Goal: Task Accomplishment & Management: Manage account settings

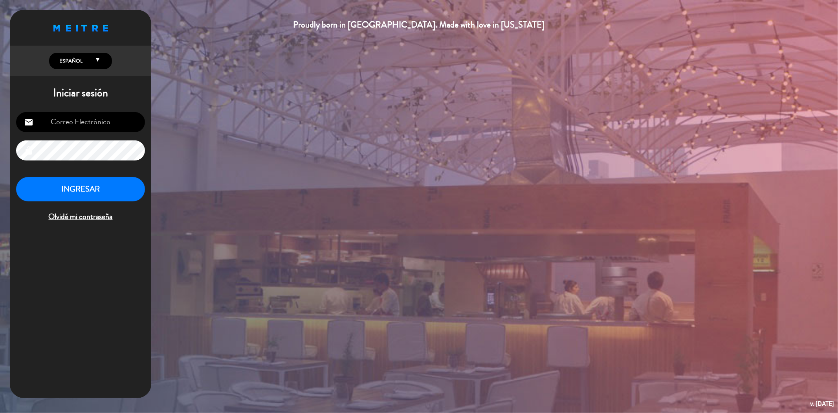
type input "[EMAIL_ADDRESS][DOMAIN_NAME]"
click at [94, 183] on button "INGRESAR" at bounding box center [80, 189] width 129 height 25
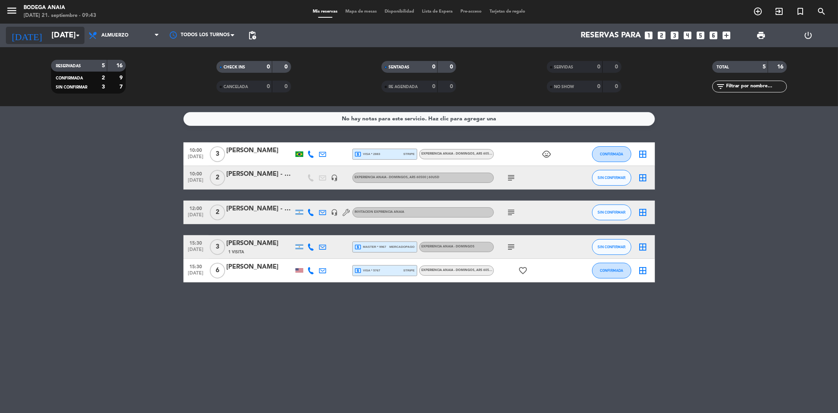
click at [54, 39] on input "[DATE]" at bounding box center [98, 35] width 100 height 17
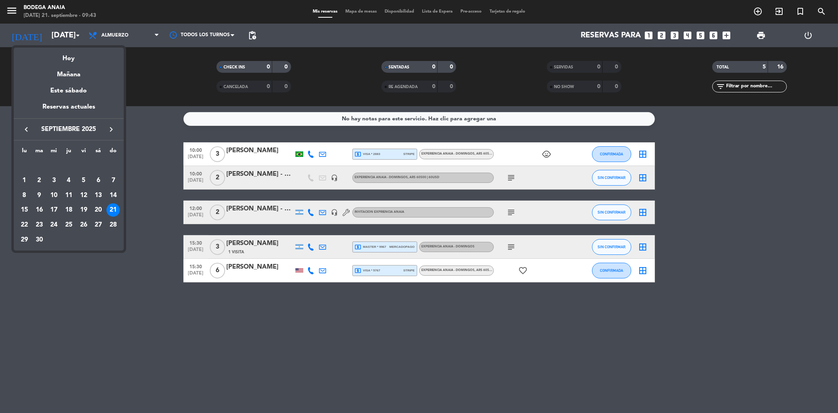
click at [658, 35] on div at bounding box center [419, 206] width 838 height 413
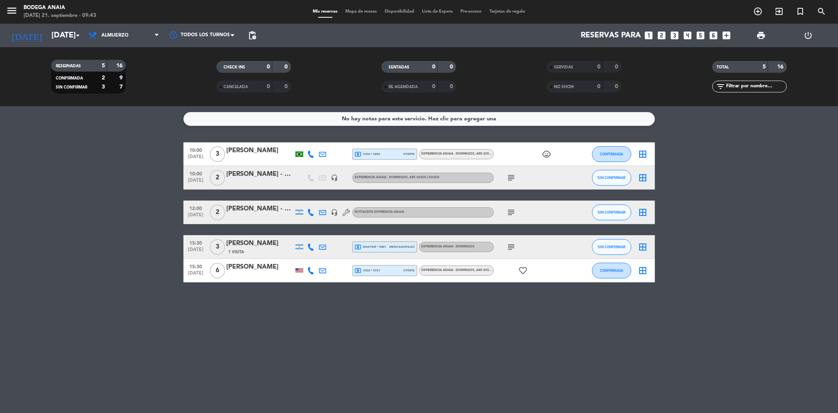
click at [658, 35] on icon "looks_two" at bounding box center [662, 35] width 10 height 10
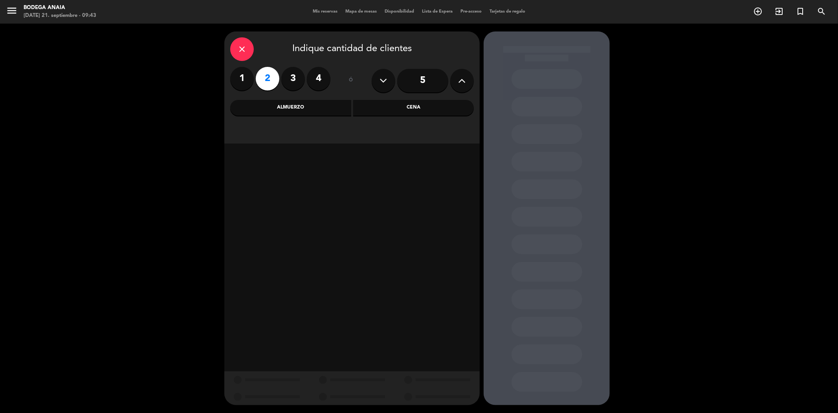
click at [295, 114] on div "Almuerzo" at bounding box center [290, 108] width 121 height 16
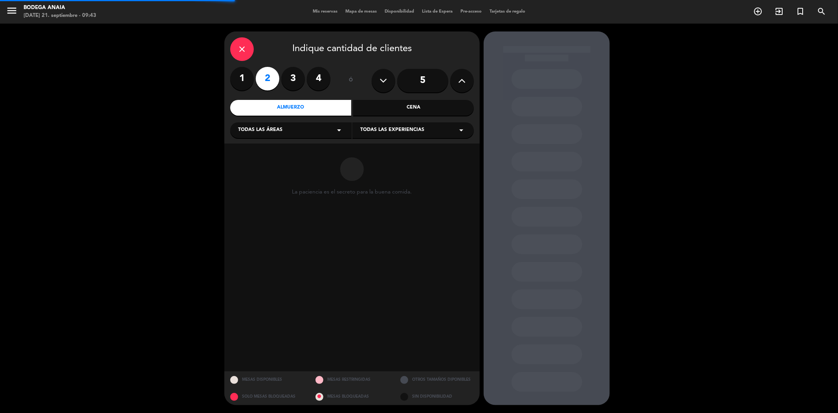
click at [291, 127] on div "Todas las áreas arrow_drop_down" at bounding box center [290, 130] width 121 height 16
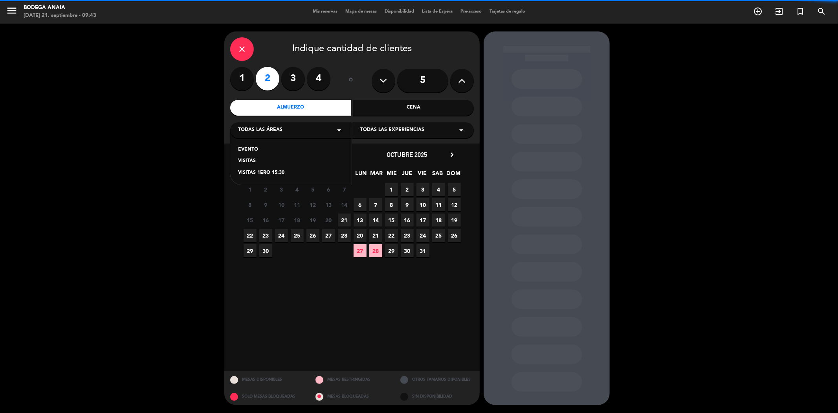
click at [247, 163] on div "VISITAS" at bounding box center [291, 161] width 106 height 8
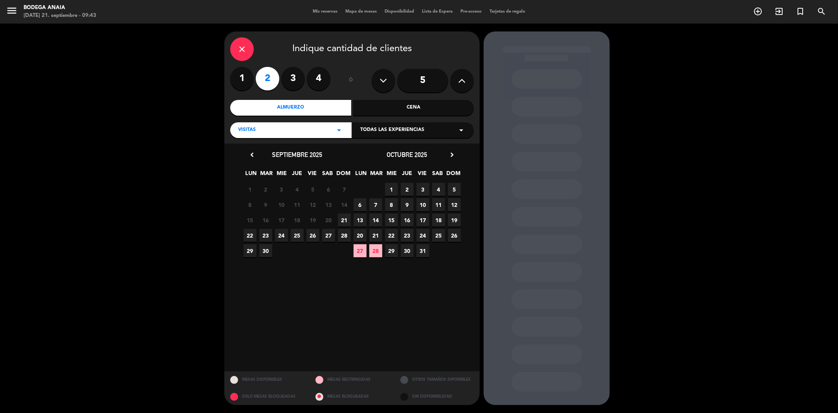
click at [342, 235] on span "28" at bounding box center [344, 235] width 13 height 13
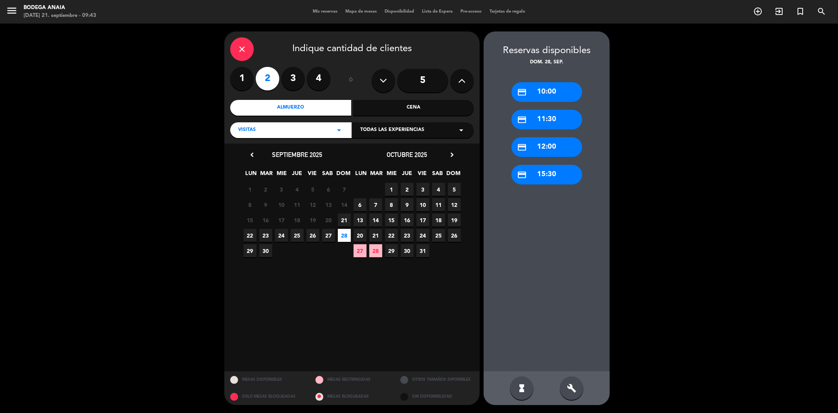
click at [543, 145] on div "credit_card 12:00" at bounding box center [547, 147] width 71 height 20
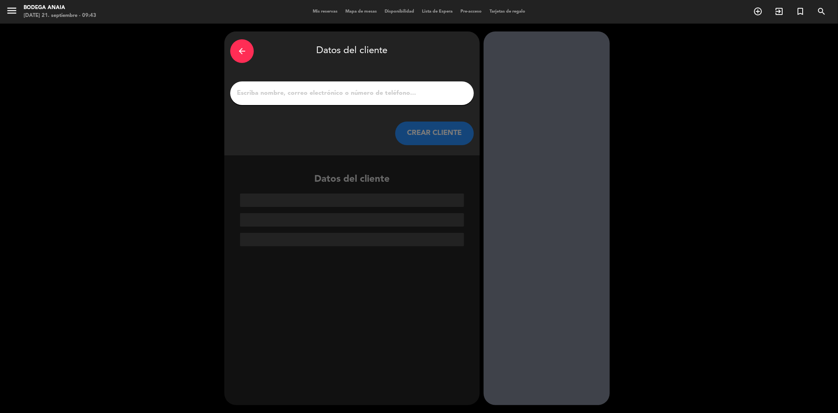
click at [319, 98] on input "1" at bounding box center [352, 93] width 232 height 11
click at [266, 97] on input "1" at bounding box center [352, 93] width 232 height 11
paste input "[PERSON_NAME] y [PERSON_NAME]"
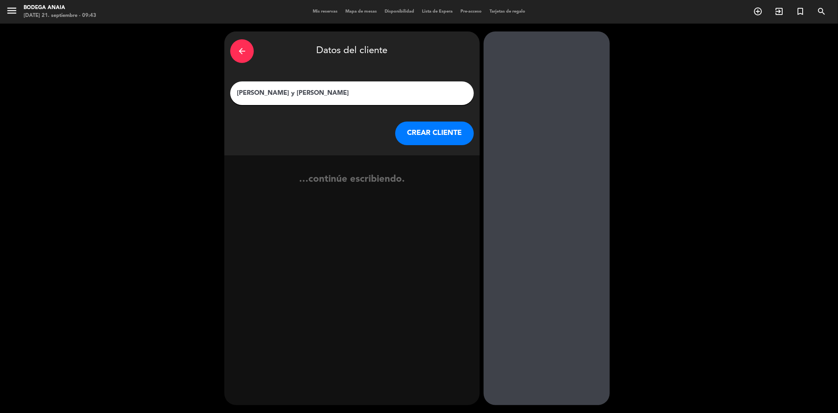
type input "[PERSON_NAME] y [PERSON_NAME]"
click at [443, 136] on button "CREAR CLIENTE" at bounding box center [434, 133] width 79 height 24
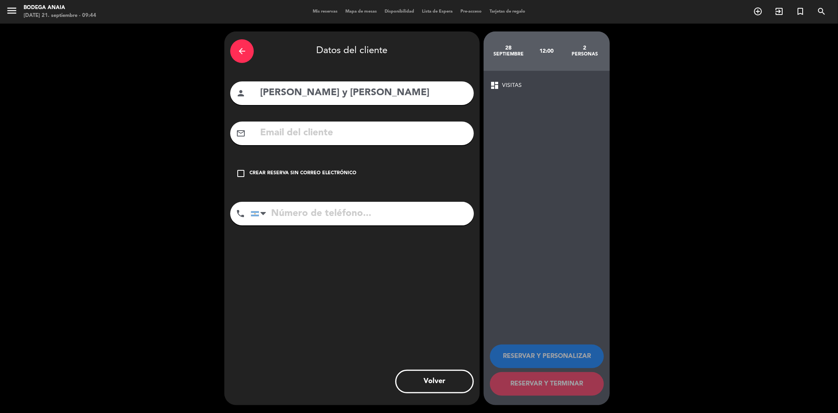
click at [329, 176] on div "Crear reserva sin correo electrónico" at bounding box center [302, 173] width 107 height 8
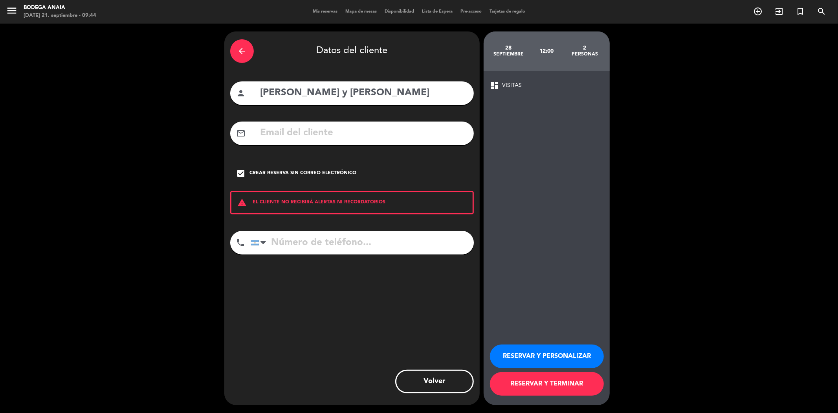
click at [560, 361] on button "RESERVAR Y PERSONALIZAR" at bounding box center [547, 356] width 114 height 24
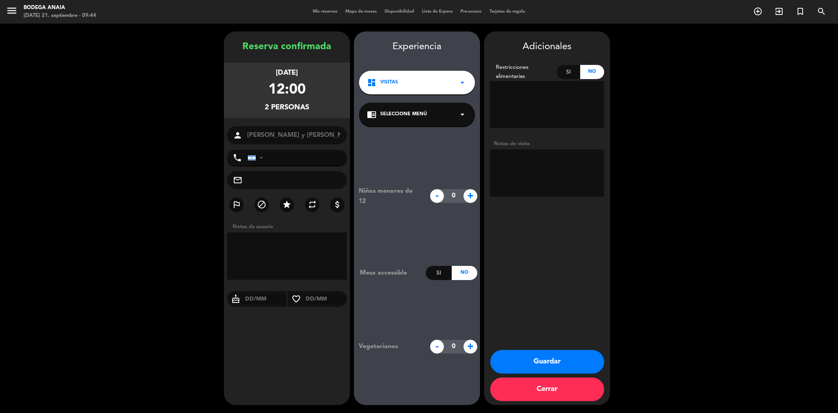
click at [515, 167] on textarea at bounding box center [547, 172] width 114 height 47
paste textarea "Hola chicos buenas tardes, les pedimos reserva para visita y degustación el dói…"
click at [455, 111] on div "chrome_reader_mode Seleccione Menú arrow_drop_down" at bounding box center [417, 115] width 116 height 24
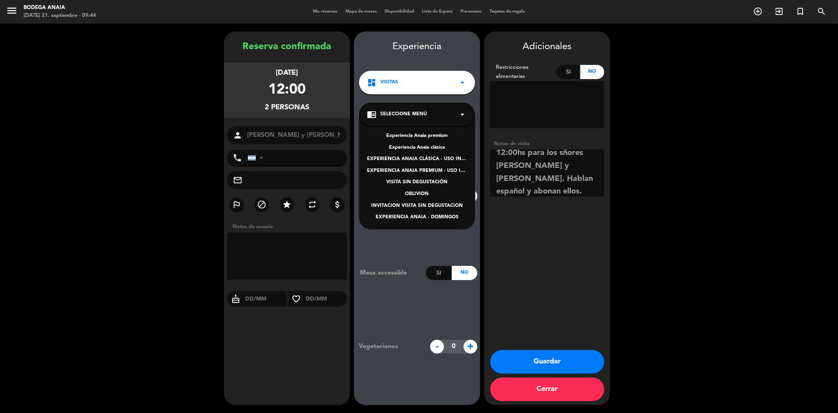
click at [420, 218] on div "EXPERIENCIA ANAIA - DOMINGOS" at bounding box center [417, 217] width 100 height 8
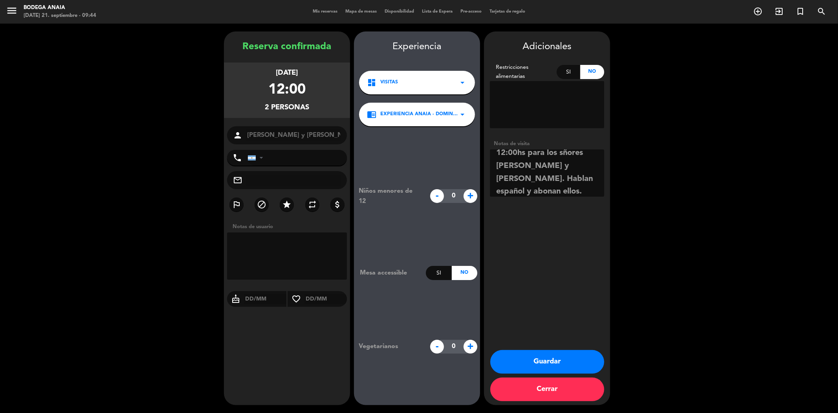
click at [520, 195] on textarea at bounding box center [547, 172] width 114 height 47
type textarea "Hola chicos buenas tardes, les pedimos reserva para visita y degustación el dói…"
click at [543, 359] on button "Guardar" at bounding box center [547, 362] width 114 height 24
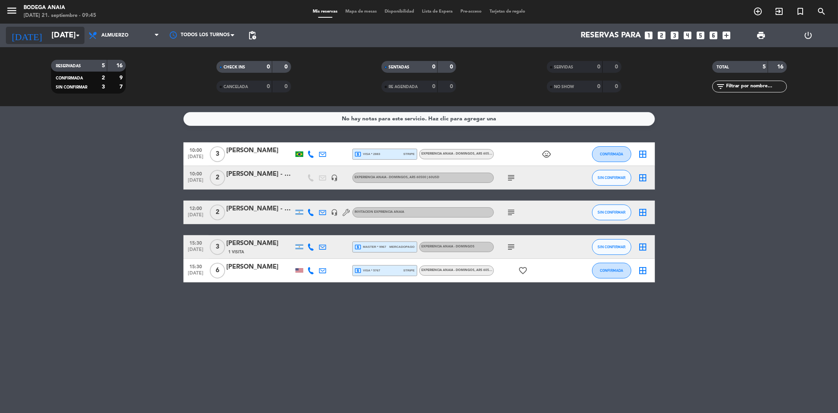
click at [48, 31] on input "[DATE]" at bounding box center [98, 35] width 100 height 17
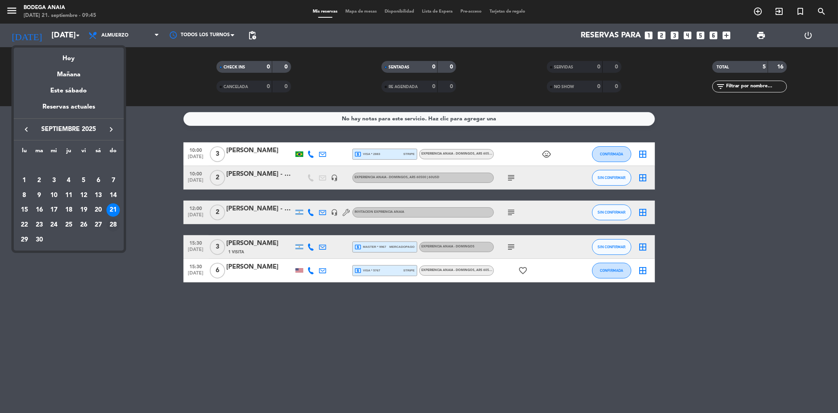
click at [112, 225] on div "28" at bounding box center [112, 224] width 13 height 13
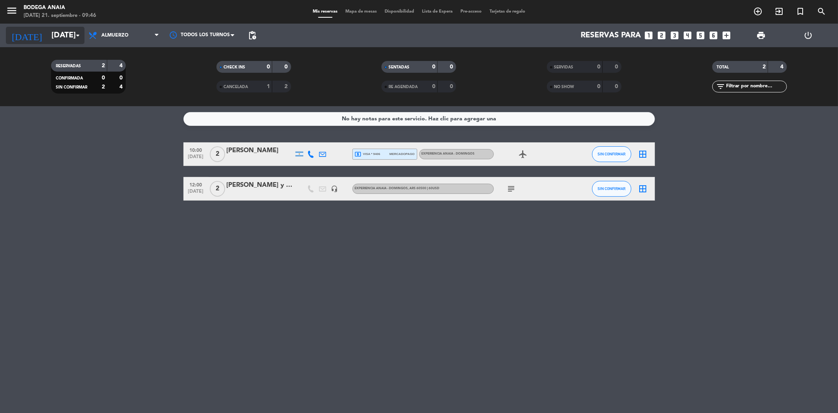
click at [72, 41] on input "[DATE]" at bounding box center [98, 35] width 100 height 17
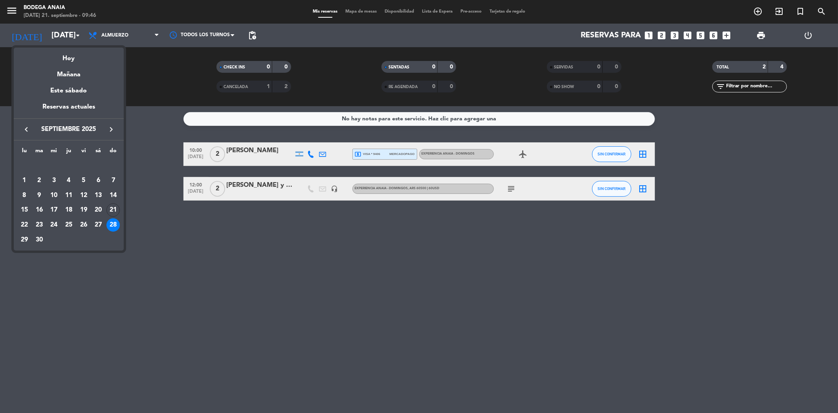
drag, startPoint x: 73, startPoint y: 59, endPoint x: 91, endPoint y: 54, distance: 18.0
click at [73, 59] on div "Hoy" at bounding box center [69, 56] width 110 height 16
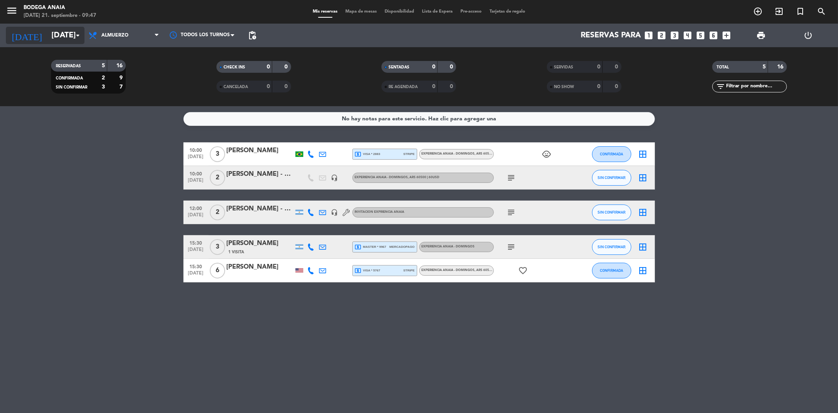
click at [61, 33] on input "[DATE]" at bounding box center [98, 35] width 100 height 17
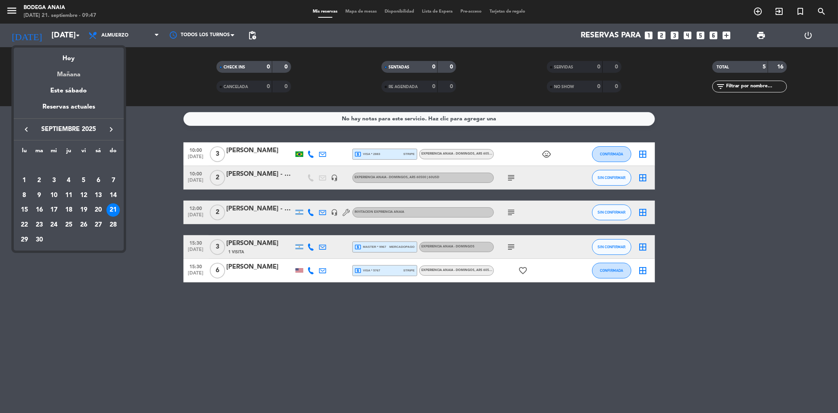
click at [79, 73] on div "Mañana" at bounding box center [69, 72] width 110 height 16
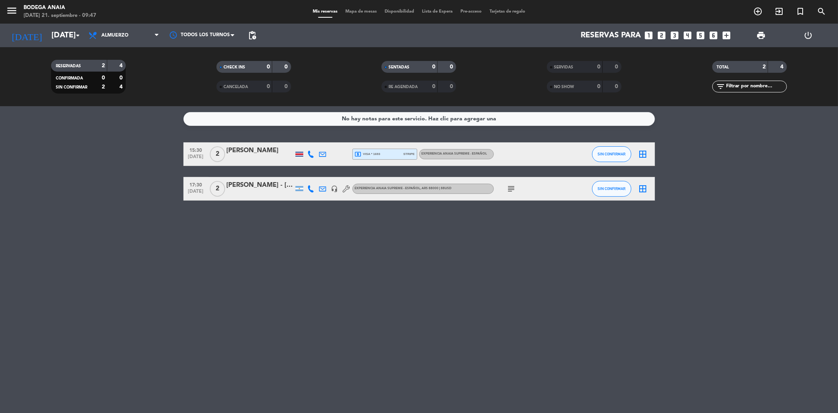
click at [270, 187] on div "[PERSON_NAME] - [PERSON_NAME]" at bounding box center [260, 185] width 67 height 10
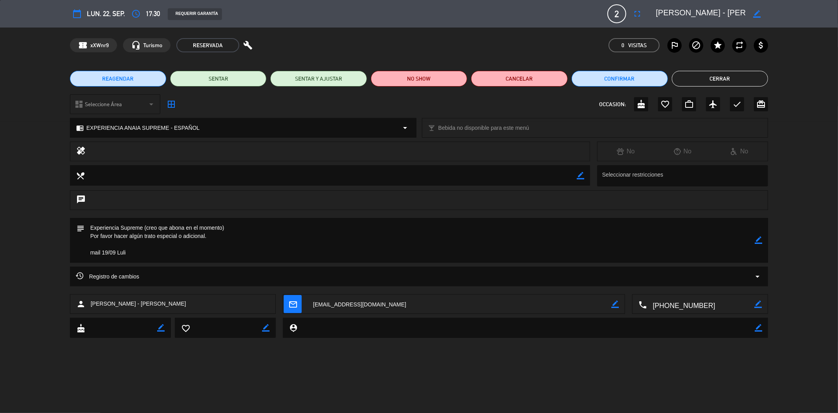
click at [694, 73] on button "Cerrar" at bounding box center [720, 79] width 96 height 16
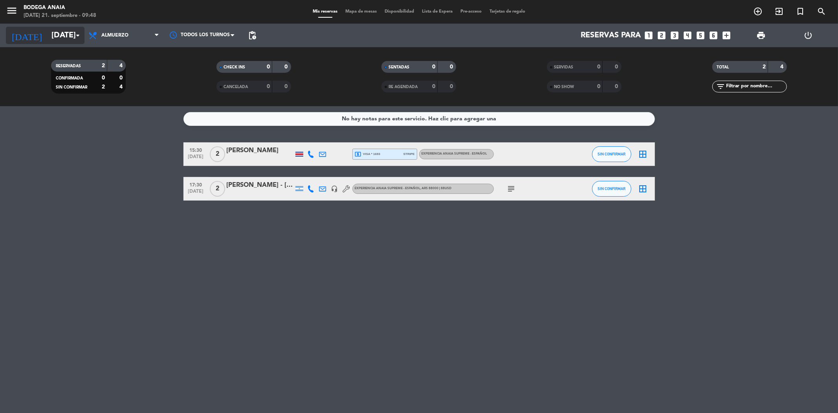
click at [50, 30] on input "[DATE]" at bounding box center [98, 35] width 100 height 17
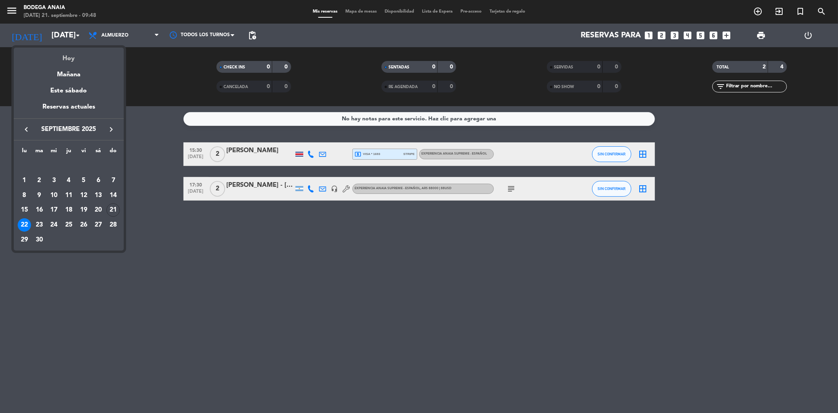
click at [80, 58] on div "Hoy" at bounding box center [69, 56] width 110 height 16
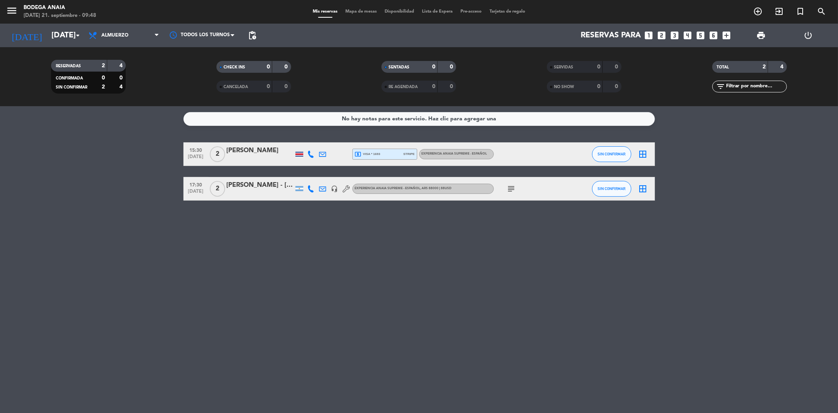
type input "[DATE]"
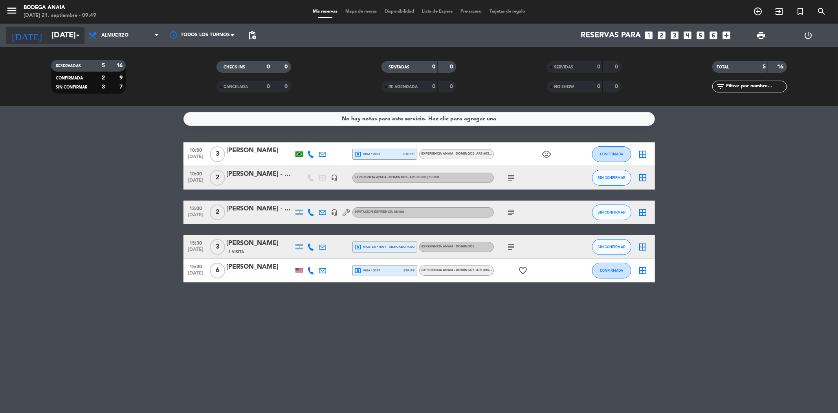
click at [53, 31] on input "[DATE]" at bounding box center [98, 35] width 100 height 17
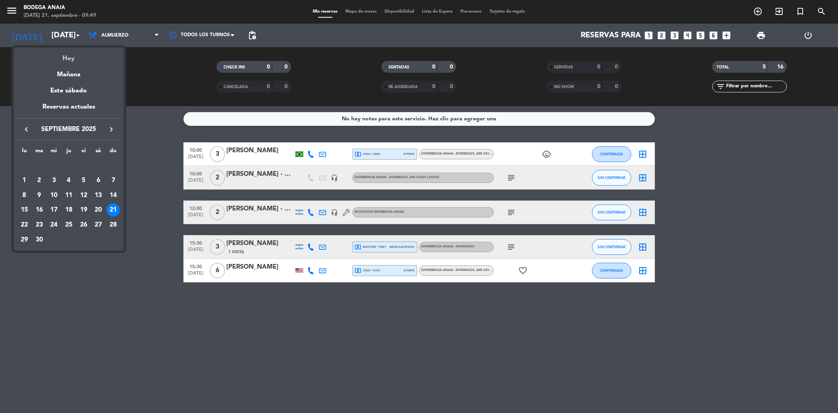
click at [72, 62] on div "Hoy" at bounding box center [69, 56] width 110 height 16
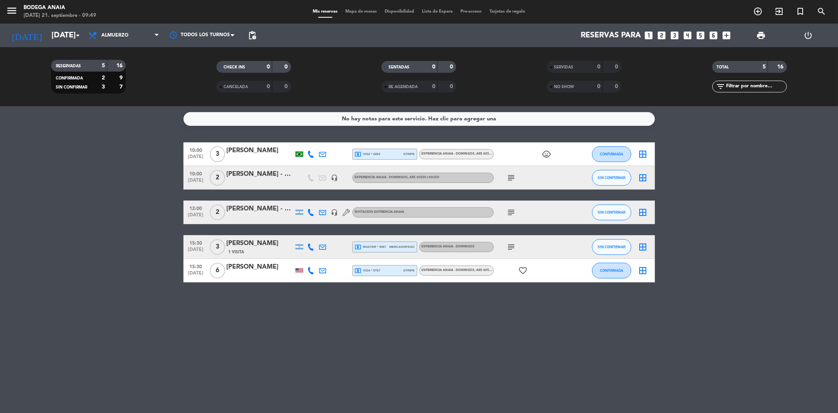
drag, startPoint x: 277, startPoint y: 152, endPoint x: 226, endPoint y: 158, distance: 51.8
click at [226, 158] on div "10:00 [DATE] 3 [PERSON_NAME] local_atm visa * 2883 stripe EXPERIENCIA ANAIA - D…" at bounding box center [418, 154] width 471 height 24
drag, startPoint x: 240, startPoint y: 139, endPoint x: 231, endPoint y: 156, distance: 19.9
click at [231, 156] on div at bounding box center [260, 159] width 67 height 6
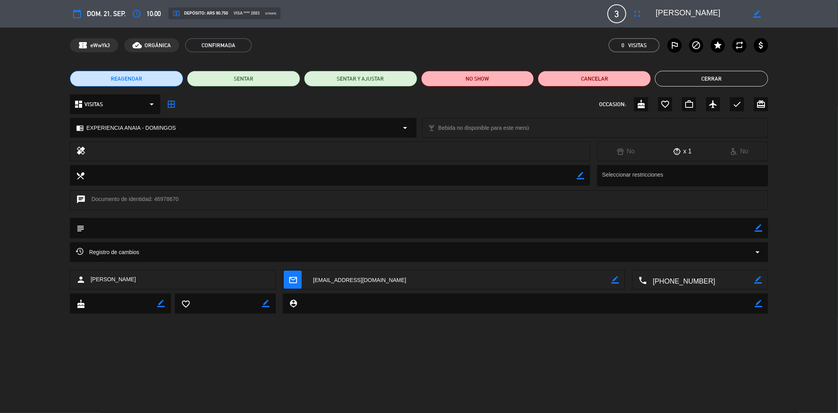
drag, startPoint x: 704, startPoint y: 14, endPoint x: 688, endPoint y: 11, distance: 16.8
click at [688, 11] on edit-booking-info-modal "calendar_today dom. 21, sep. access_time 10:00 local_atm Depósito: ARS 90.750 v…" at bounding box center [419, 206] width 838 height 413
drag, startPoint x: 709, startPoint y: 14, endPoint x: 651, endPoint y: 14, distance: 57.8
click at [651, 14] on div "border_color" at bounding box center [709, 14] width 118 height 14
click at [682, 76] on button "Cerrar" at bounding box center [711, 79] width 113 height 16
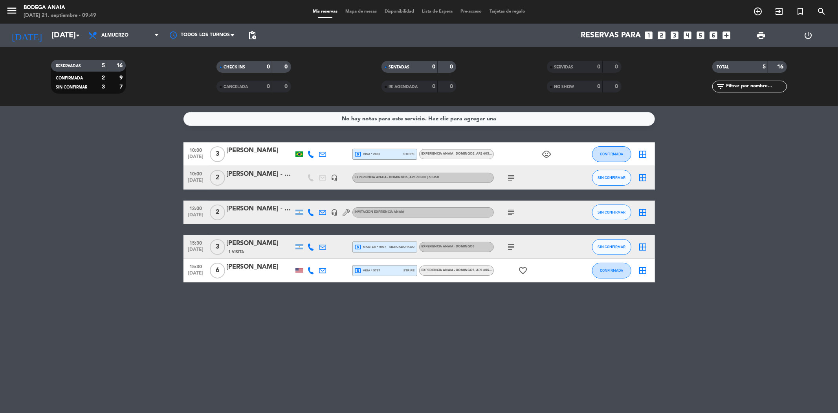
click at [276, 173] on div "[PERSON_NAME] - VEMPRA" at bounding box center [260, 174] width 67 height 10
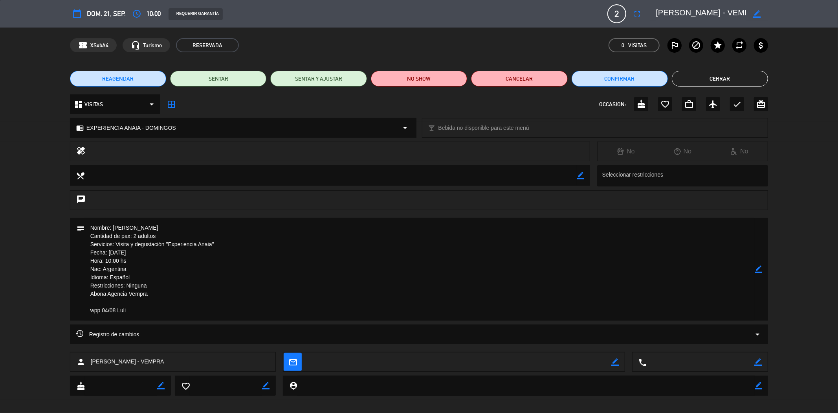
click at [692, 17] on textarea at bounding box center [701, 14] width 90 height 14
click at [686, 79] on button "Cerrar" at bounding box center [720, 79] width 96 height 16
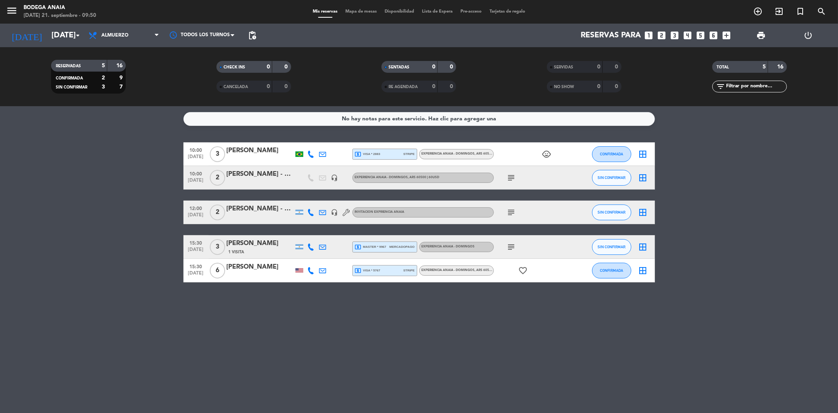
click at [259, 207] on div "[PERSON_NAME] - GIFT [PERSON_NAME]" at bounding box center [260, 209] width 67 height 10
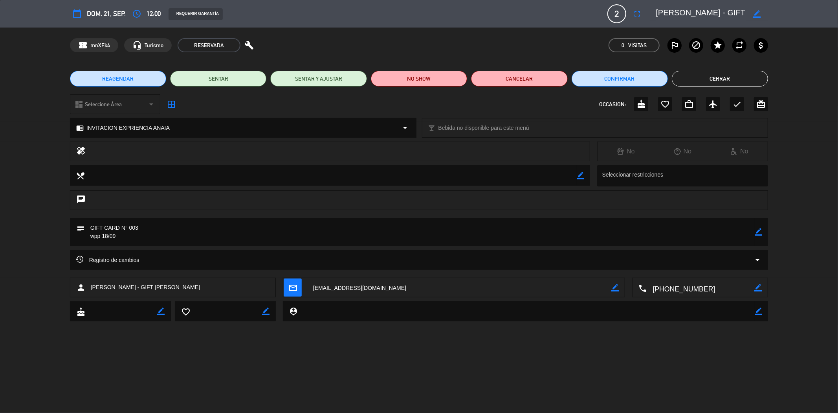
click at [718, 12] on textarea at bounding box center [701, 14] width 90 height 14
click at [703, 84] on button "Cerrar" at bounding box center [720, 79] width 96 height 16
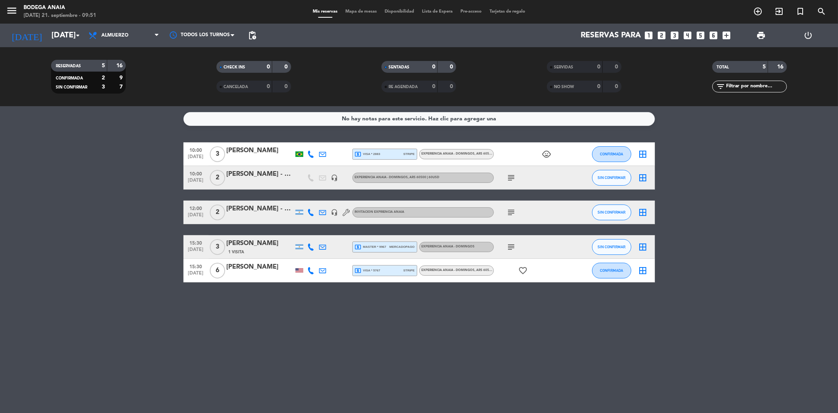
click at [246, 246] on div "[PERSON_NAME]" at bounding box center [260, 243] width 67 height 10
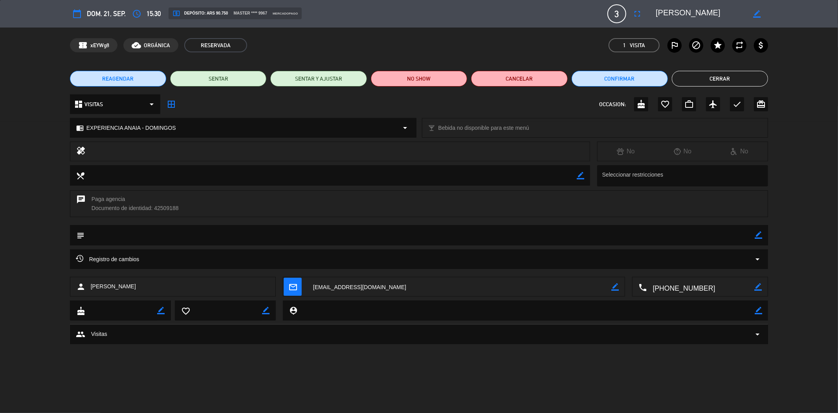
drag, startPoint x: 713, startPoint y: 16, endPoint x: 653, endPoint y: 16, distance: 59.7
click at [653, 16] on div "border_color" at bounding box center [709, 14] width 118 height 14
click at [693, 80] on button "Cerrar" at bounding box center [720, 79] width 96 height 16
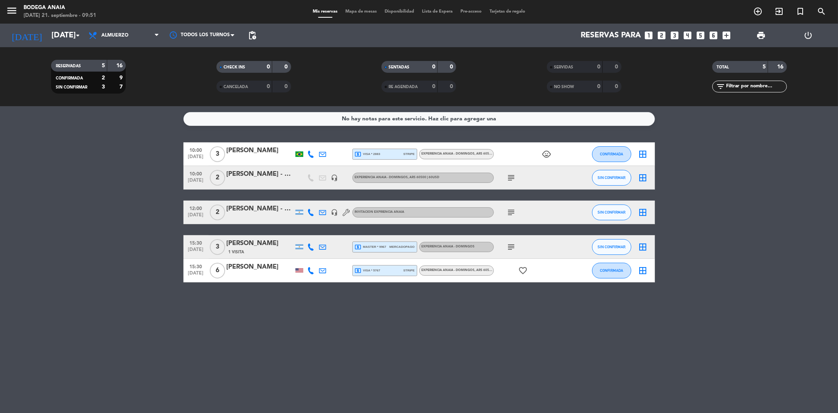
click at [222, 263] on div "6" at bounding box center [218, 270] width 18 height 23
click at [237, 268] on div "[PERSON_NAME]" at bounding box center [260, 267] width 67 height 10
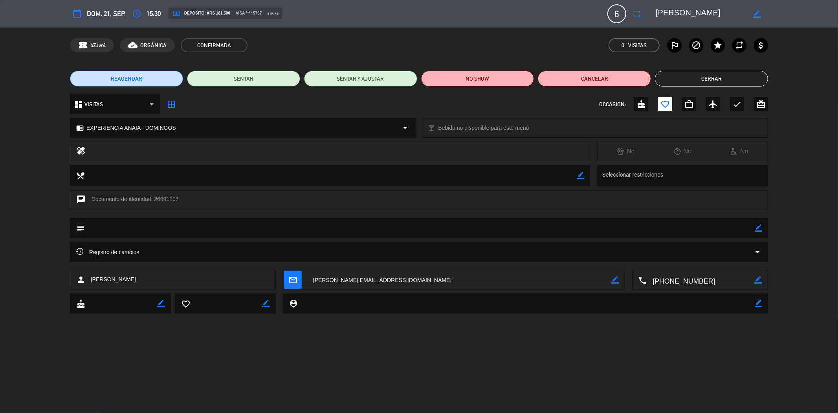
drag, startPoint x: 698, startPoint y: 13, endPoint x: 657, endPoint y: 13, distance: 41.7
click at [657, 13] on textarea at bounding box center [701, 14] width 90 height 14
click at [688, 73] on button "Cerrar" at bounding box center [711, 79] width 113 height 16
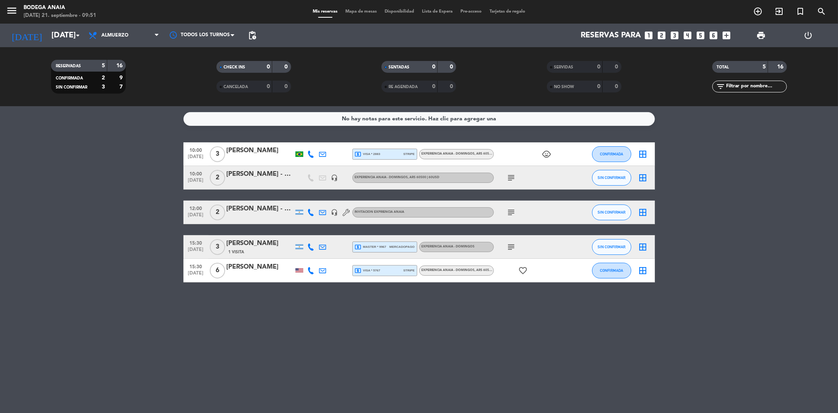
click at [404, 272] on span "stripe" at bounding box center [409, 270] width 11 height 5
click at [284, 207] on div "[PERSON_NAME] - GIFT [PERSON_NAME]" at bounding box center [260, 209] width 67 height 10
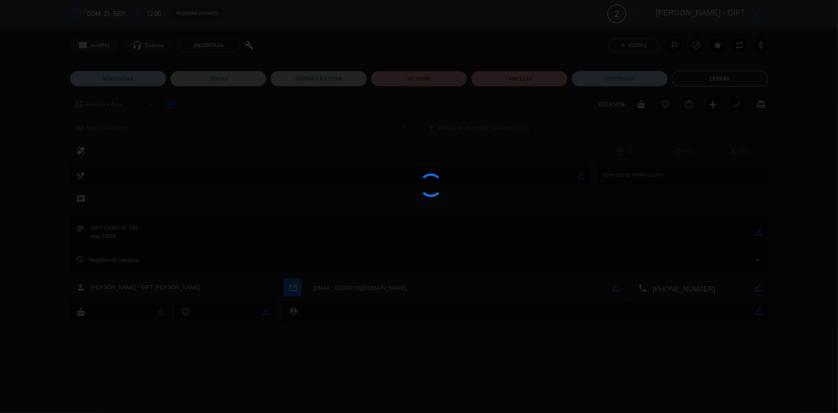
click at [685, 84] on div at bounding box center [419, 206] width 838 height 413
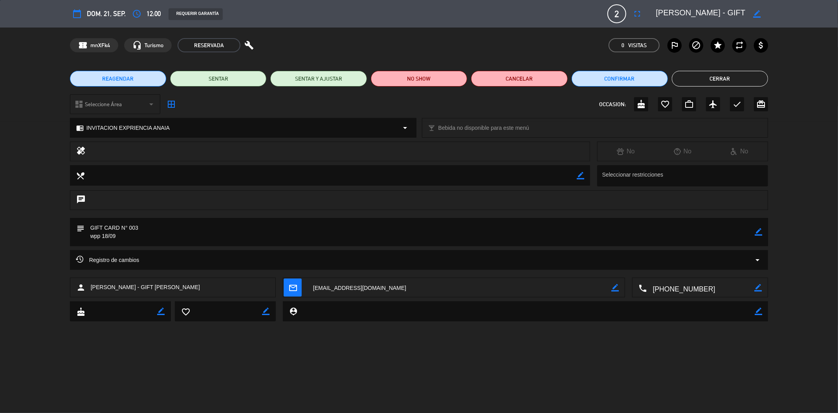
click at [698, 77] on button "Cerrar" at bounding box center [720, 79] width 96 height 16
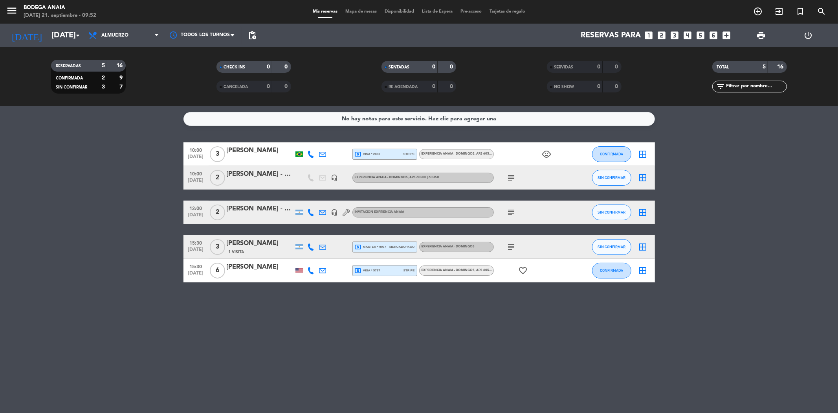
click at [254, 155] on div "[PERSON_NAME]" at bounding box center [260, 150] width 67 height 10
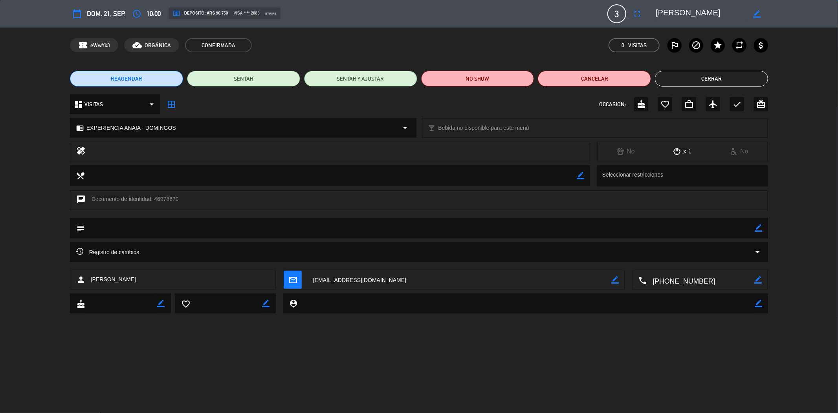
click at [696, 66] on div "REAGENDAR SENTAR SENTAR Y AJUSTAR NO SHOW Cancelar Cerrar" at bounding box center [419, 78] width 838 height 31
click at [696, 75] on button "Cerrar" at bounding box center [711, 79] width 113 height 16
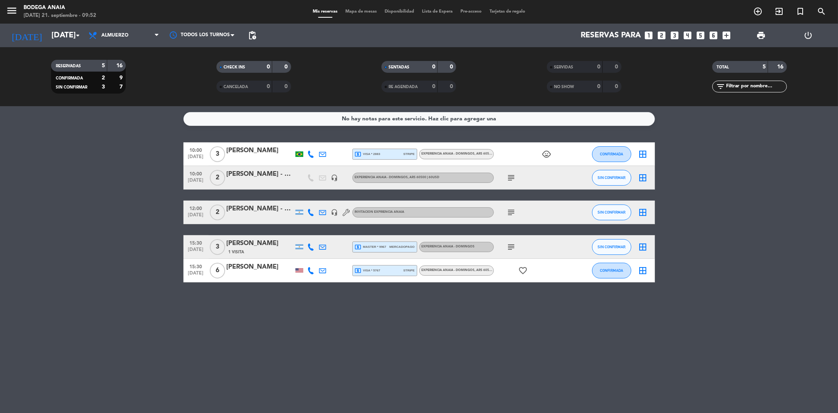
click at [388, 154] on div "local_atm visa * 2883 stripe" at bounding box center [385, 154] width 60 height 10
click at [604, 180] on button "SIN CONFIRMAR" at bounding box center [611, 178] width 39 height 16
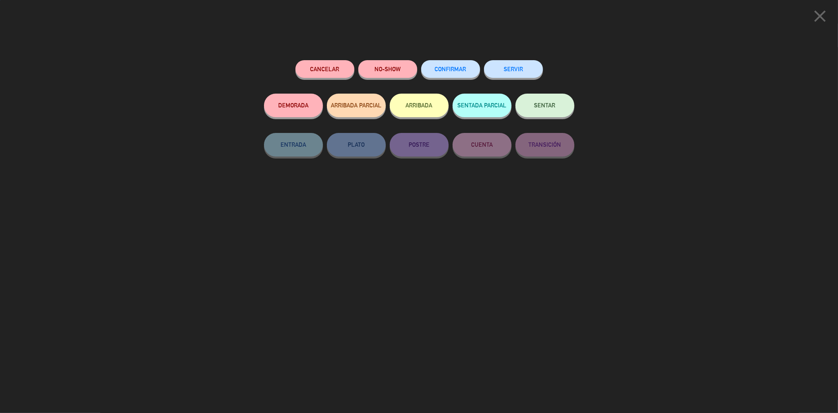
click at [444, 61] on button "CONFIRMAR" at bounding box center [450, 69] width 59 height 18
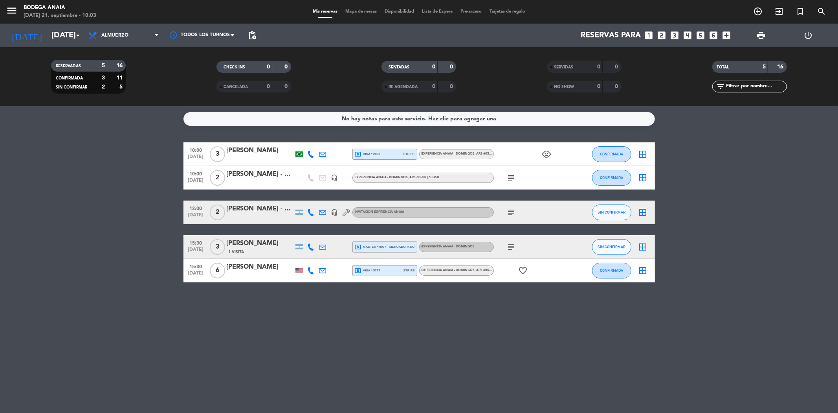
click at [242, 149] on div "[PERSON_NAME]" at bounding box center [260, 150] width 67 height 10
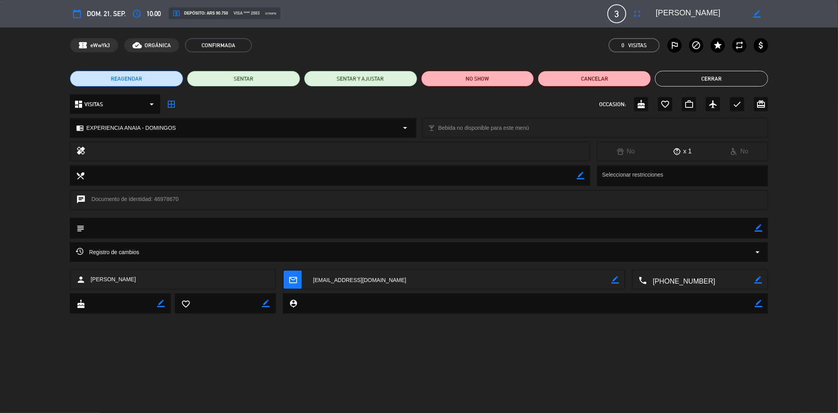
drag, startPoint x: 712, startPoint y: 277, endPoint x: 649, endPoint y: 279, distance: 62.9
click at [649, 279] on textarea at bounding box center [701, 280] width 108 height 20
click at [692, 83] on button "Cerrar" at bounding box center [711, 79] width 113 height 16
